Goal: Task Accomplishment & Management: Use online tool/utility

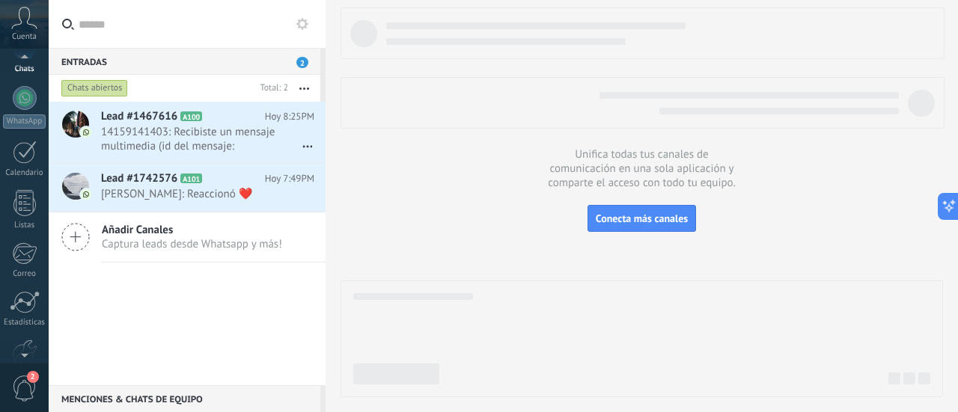
scroll to position [174, 0]
click at [22, 254] on div at bounding box center [25, 255] width 30 height 22
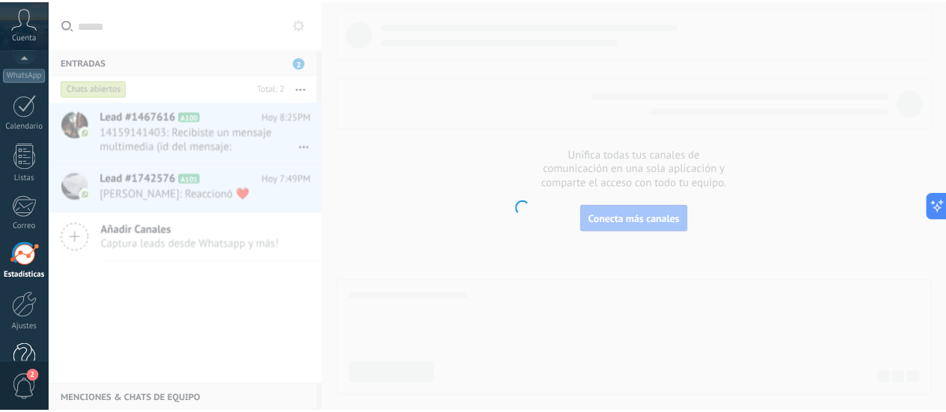
scroll to position [209, 0]
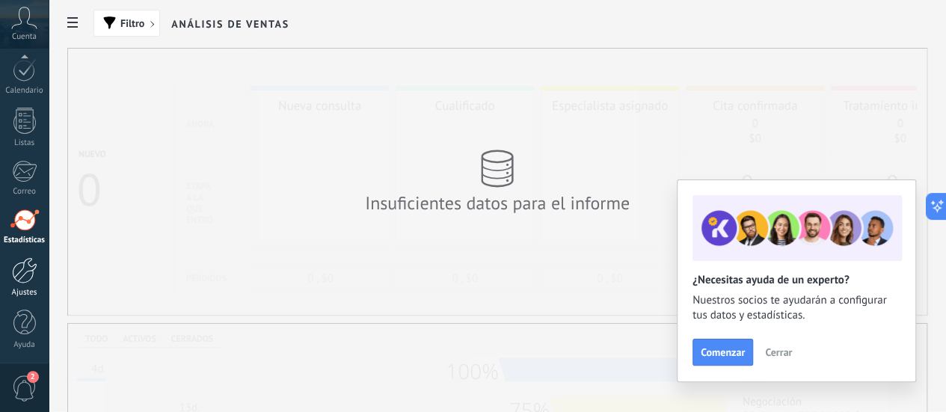
click at [28, 275] on div at bounding box center [24, 270] width 25 height 26
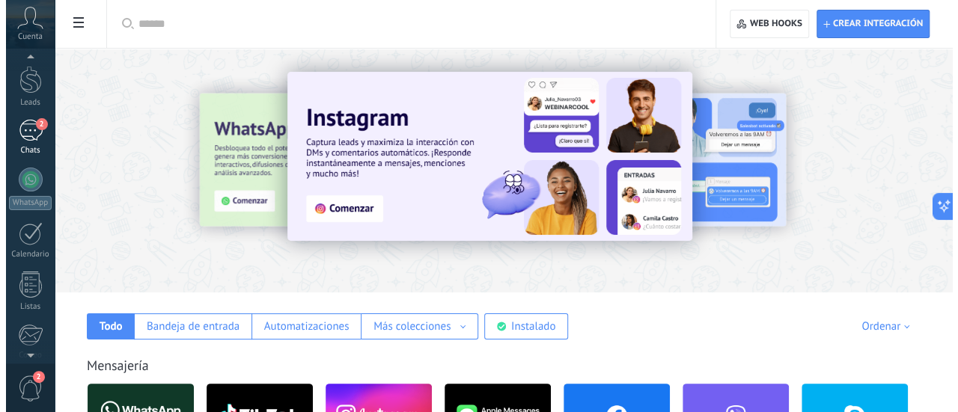
scroll to position [35, 0]
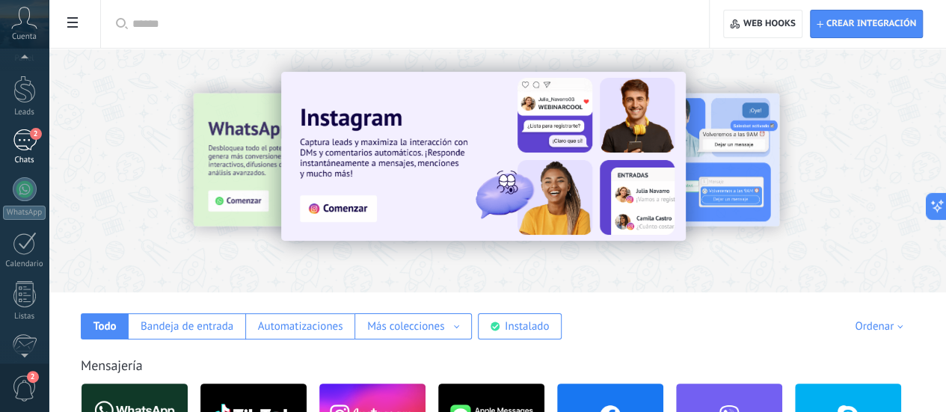
click at [28, 154] on link "2 Chats" at bounding box center [24, 147] width 49 height 36
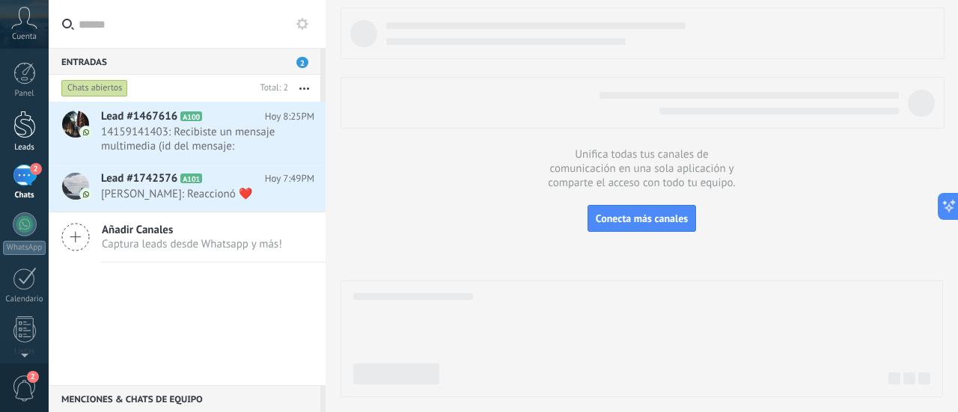
click at [28, 132] on div at bounding box center [24, 125] width 22 height 28
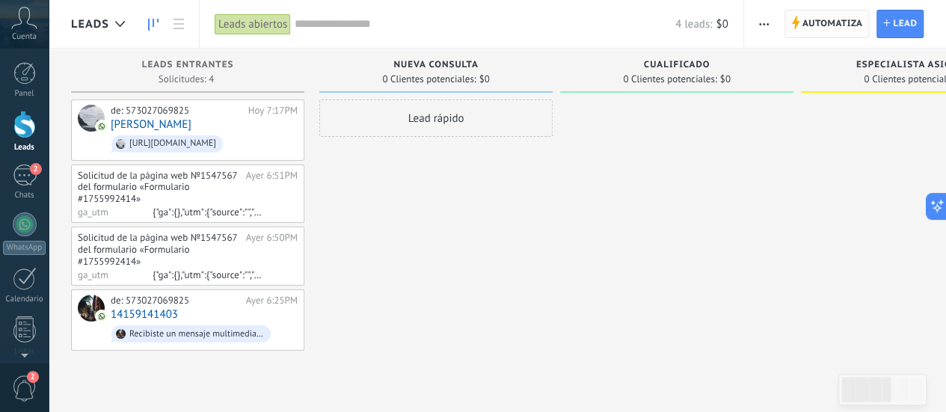
click at [812, 27] on span "Automatiza" at bounding box center [833, 23] width 61 height 27
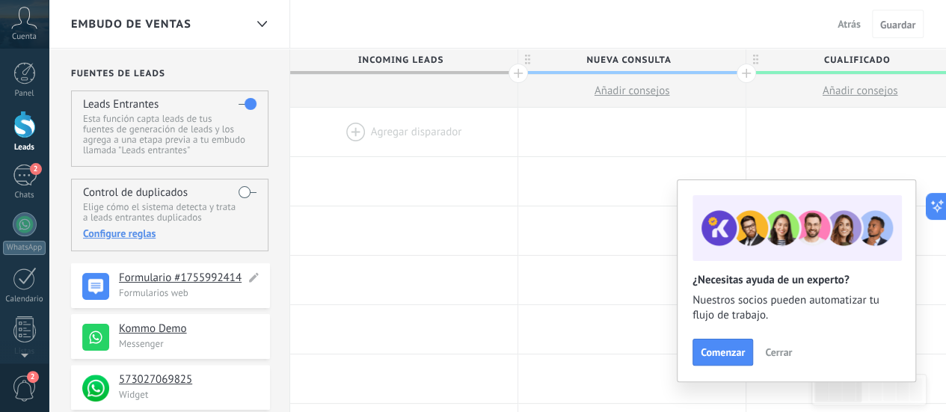
click at [201, 272] on h4 "Formulario #1755992414" at bounding box center [182, 278] width 126 height 15
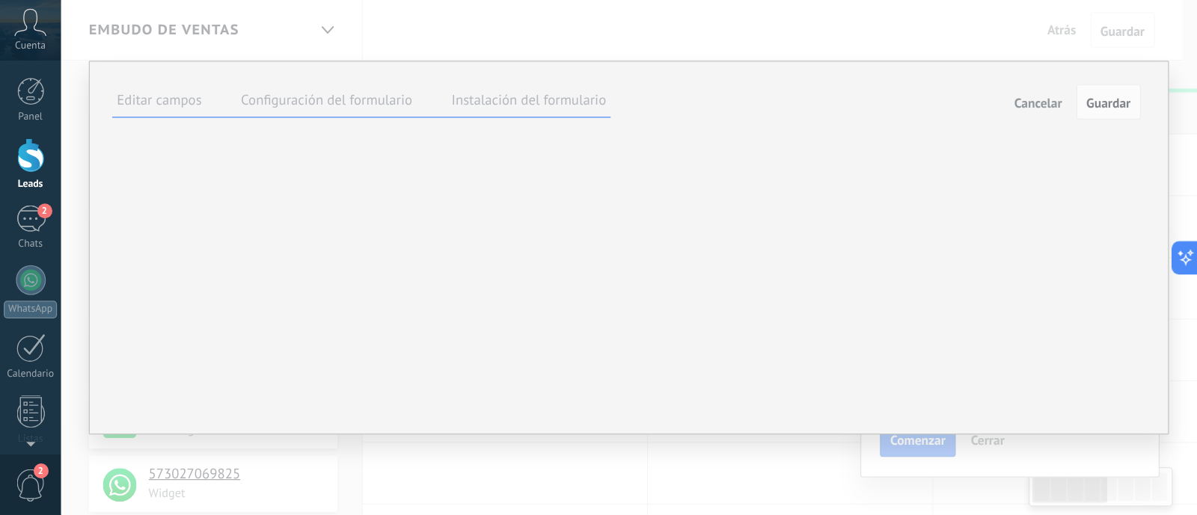
scroll to position [16, 0]
type textarea "*******"
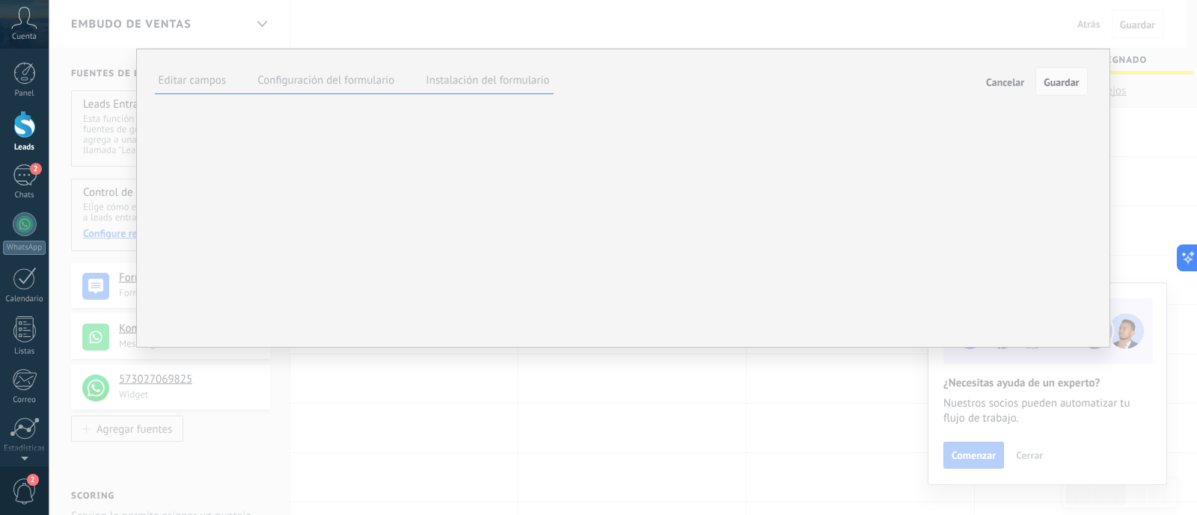
drag, startPoint x: 907, startPoint y: 16, endPoint x: 854, endPoint y: 328, distance: 316.6
click at [0, 0] on div "**********" at bounding box center [0, 0] width 0 height 0
click at [469, 73] on label "Instalación del formulario" at bounding box center [487, 80] width 123 height 14
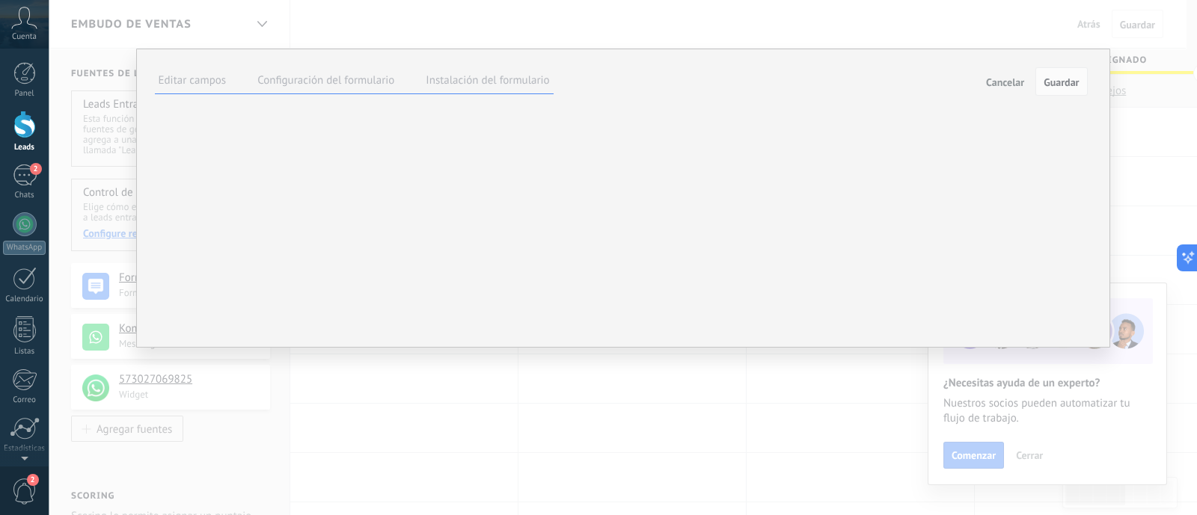
click at [309, 73] on label "Configuración del formulario" at bounding box center [325, 80] width 137 height 14
click at [197, 82] on label "Editar campos" at bounding box center [193, 80] width 68 height 14
click at [335, 79] on label "Configuración del formulario" at bounding box center [325, 80] width 137 height 14
click at [506, 84] on label "Instalación del formulario" at bounding box center [487, 80] width 123 height 14
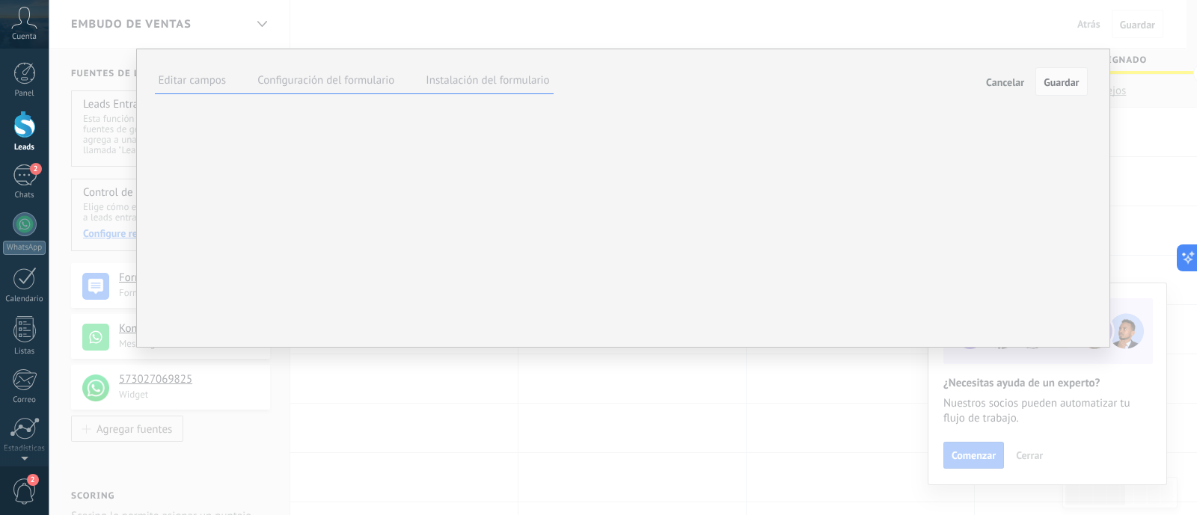
click at [159, 73] on label "Editar campos" at bounding box center [193, 80] width 68 height 14
click at [0, 0] on span "Posición" at bounding box center [0, 0] width 0 height 0
click at [0, 0] on div "Texto Posición Fuente Borde del formulario Estilo del campo CSS Eliminar fomula…" at bounding box center [0, 0] width 0 height 0
click at [0, 0] on span "Estilo del campo" at bounding box center [0, 0] width 0 height 0
click at [0, 0] on div "Texto Posición Fuente Borde del formulario Estilo del campo CSS Eliminar fomula…" at bounding box center [0, 0] width 0 height 0
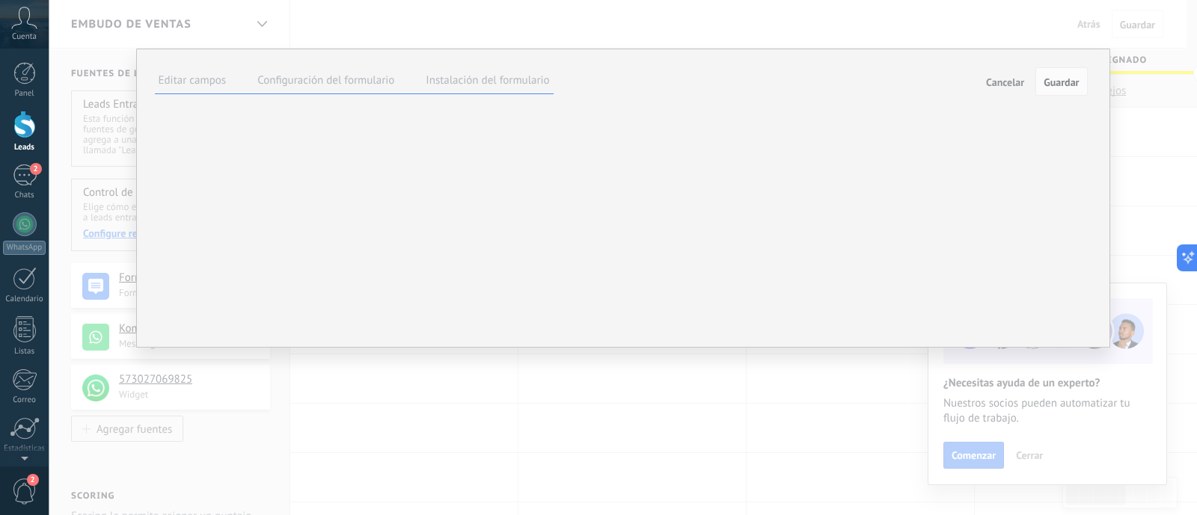
scroll to position [72, 0]
click at [286, 73] on label "Configuración del formulario" at bounding box center [325, 80] width 137 height 14
click at [214, 82] on label "Editar campos" at bounding box center [193, 80] width 68 height 14
